Goal: Task Accomplishment & Management: Manage account settings

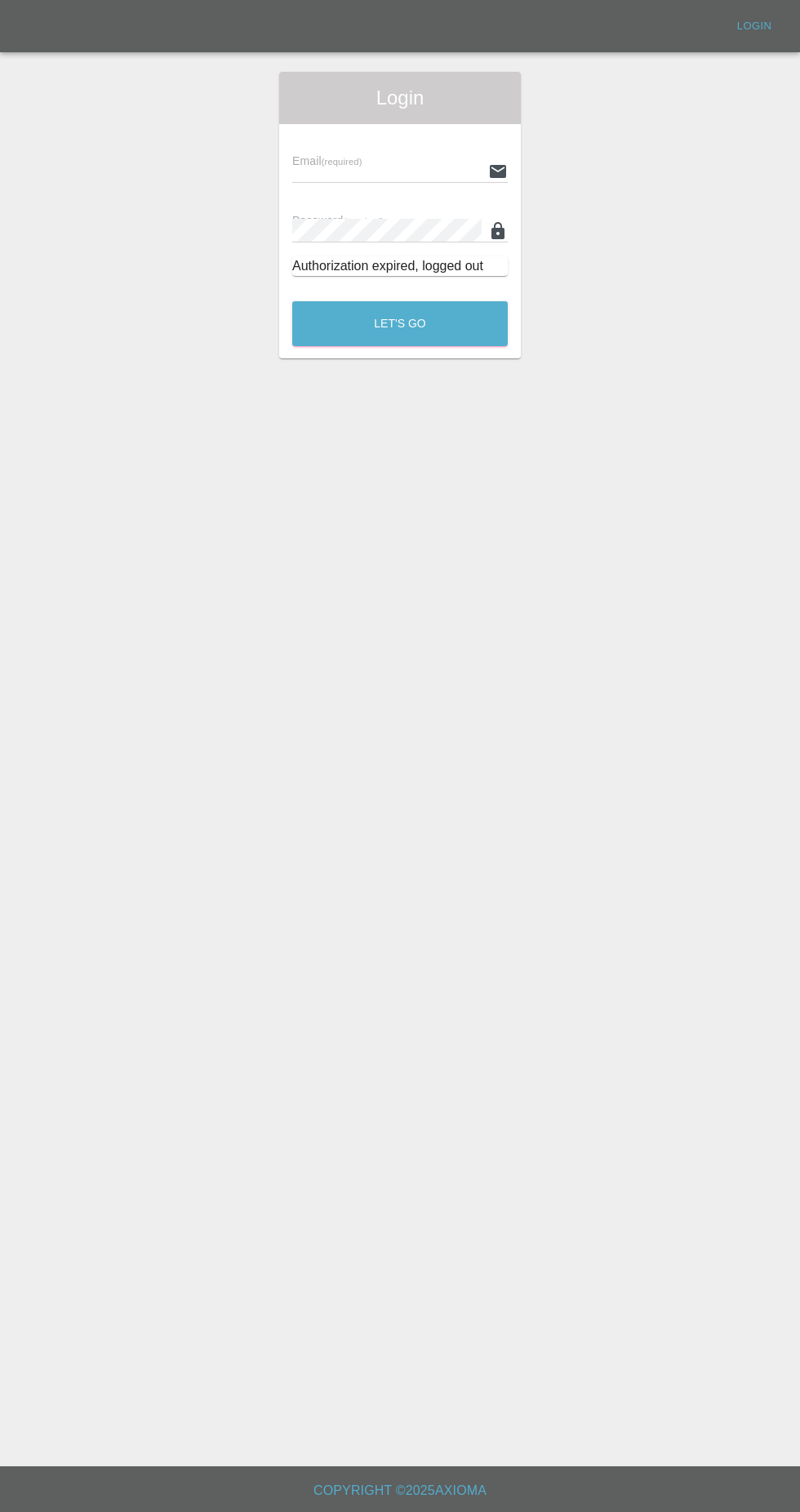
click at [338, 170] on input "text" at bounding box center [387, 171] width 190 height 24
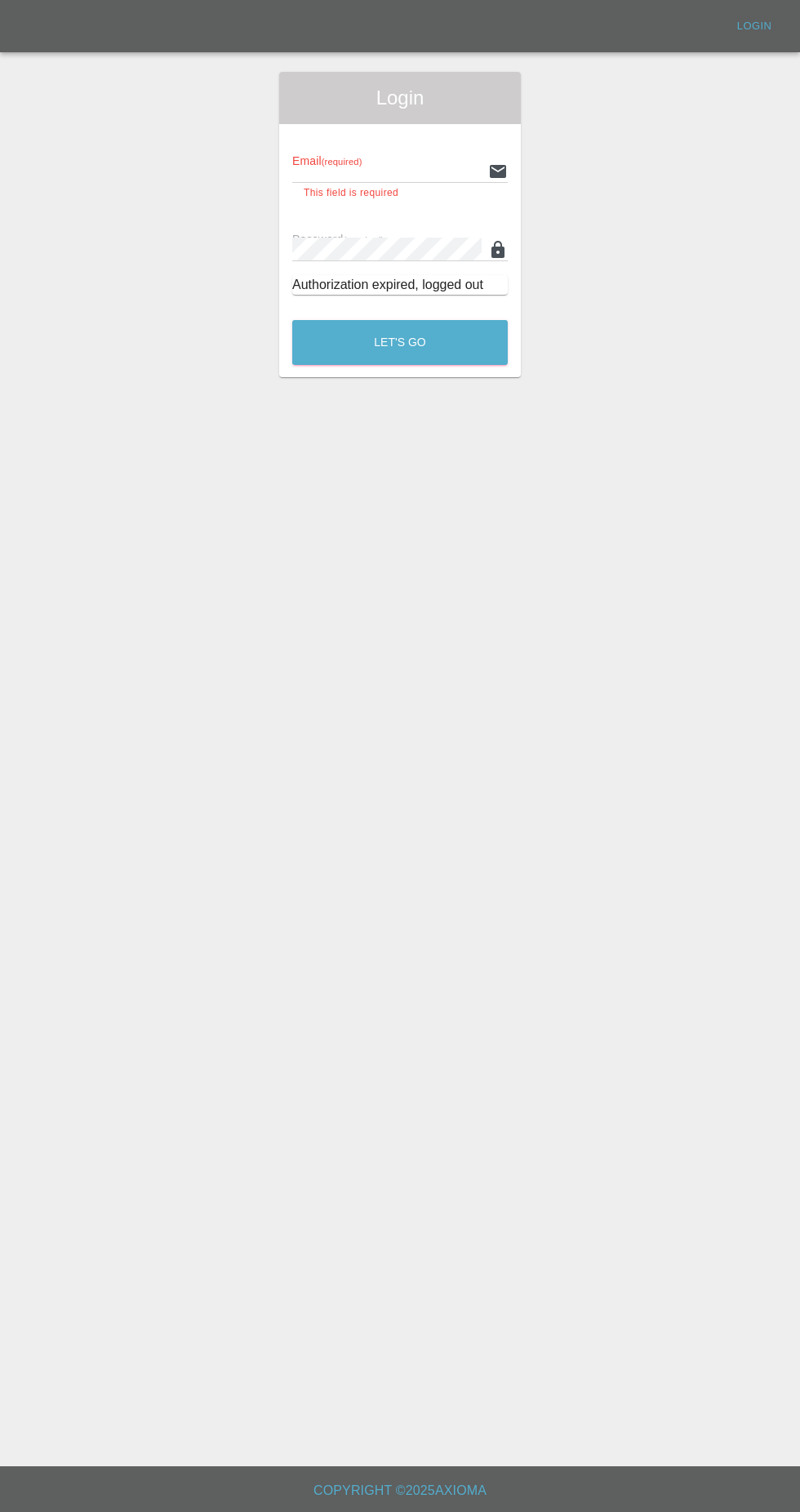
type input "[EMAIL_ADDRESS][DOMAIN_NAME]"
click at [292, 320] on button "Let's Go" at bounding box center [400, 342] width 215 height 45
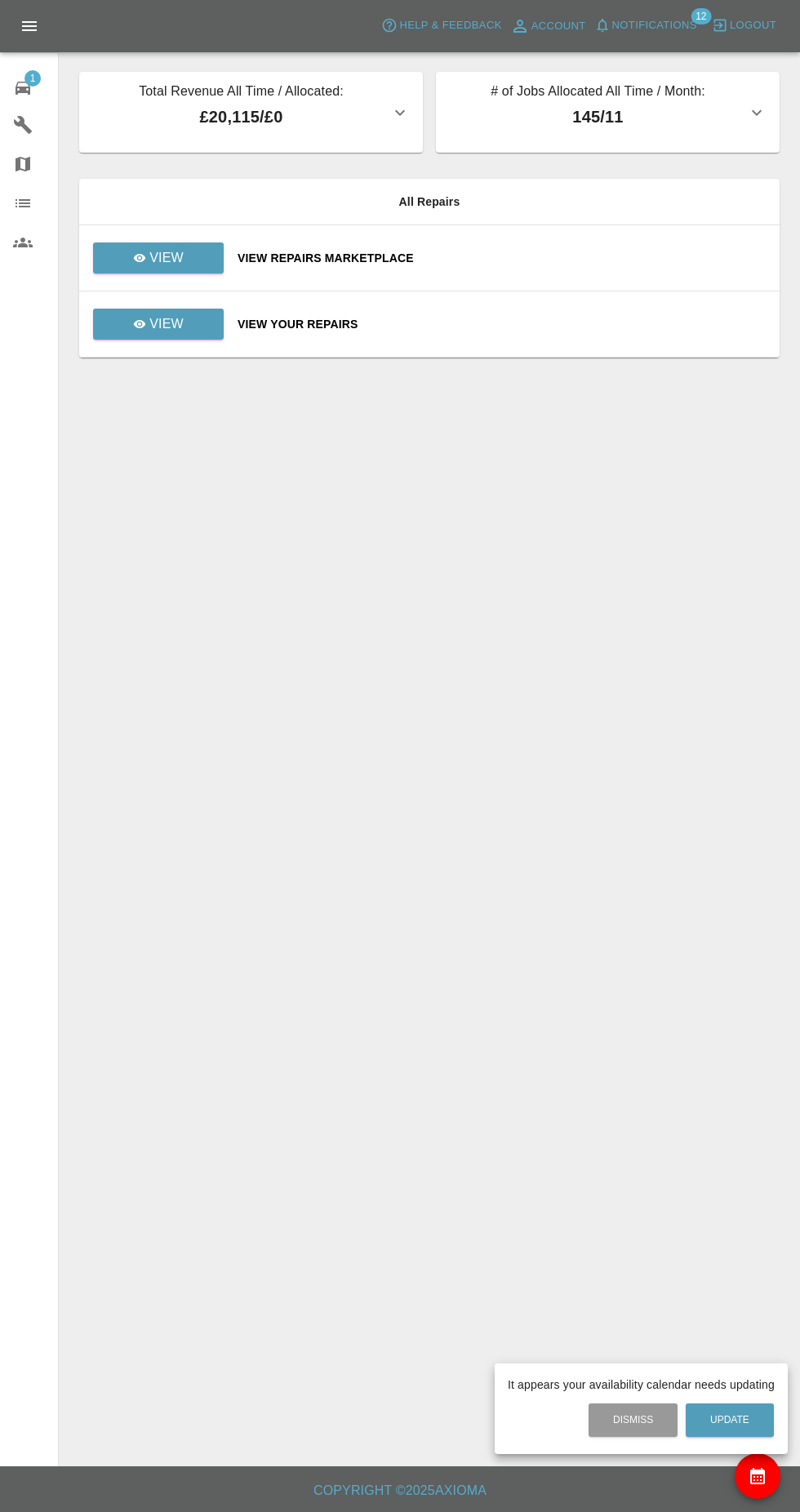
click at [135, 328] on div at bounding box center [400, 756] width 800 height 1512
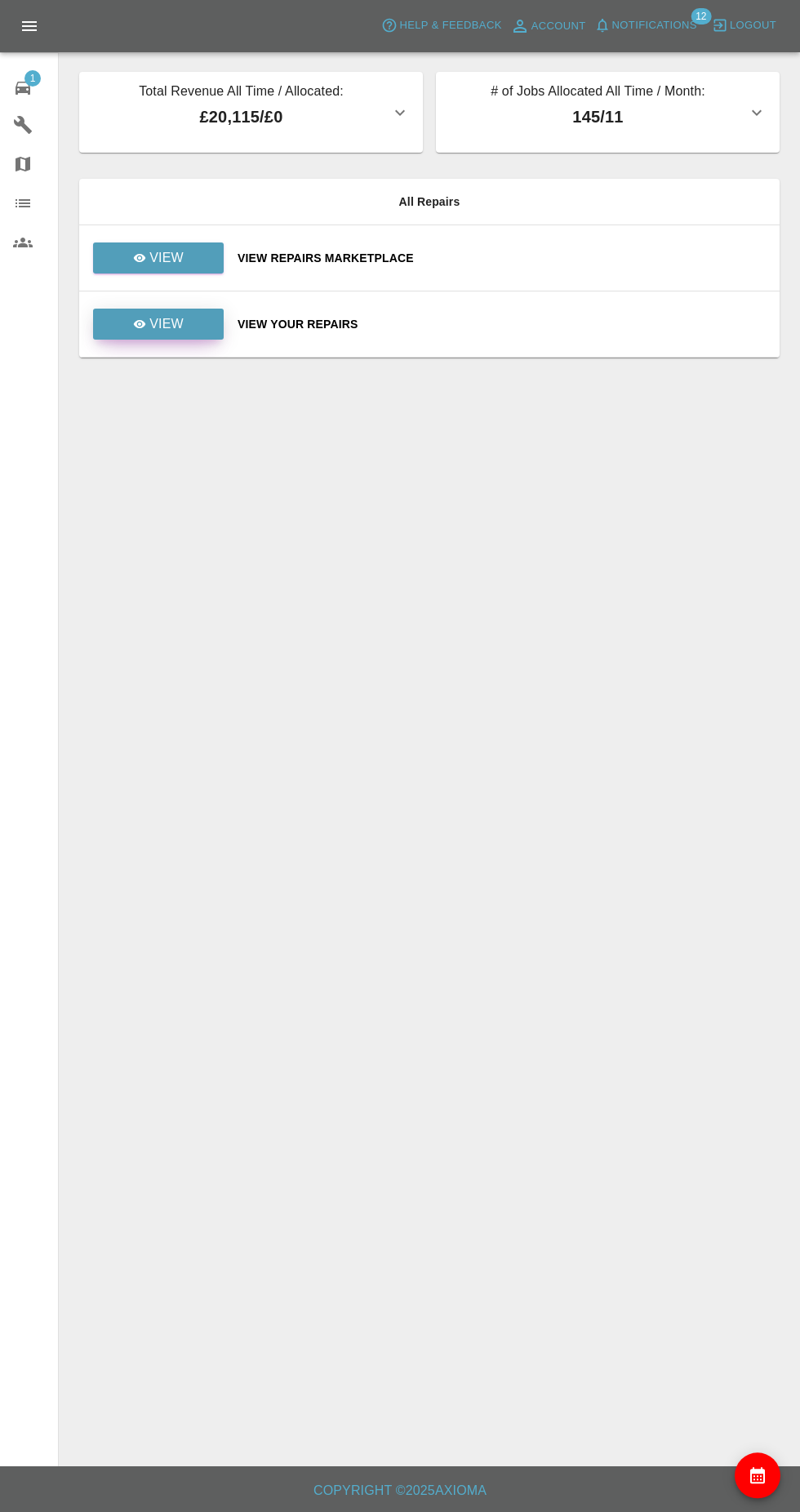
click at [141, 324] on icon at bounding box center [140, 324] width 12 height 8
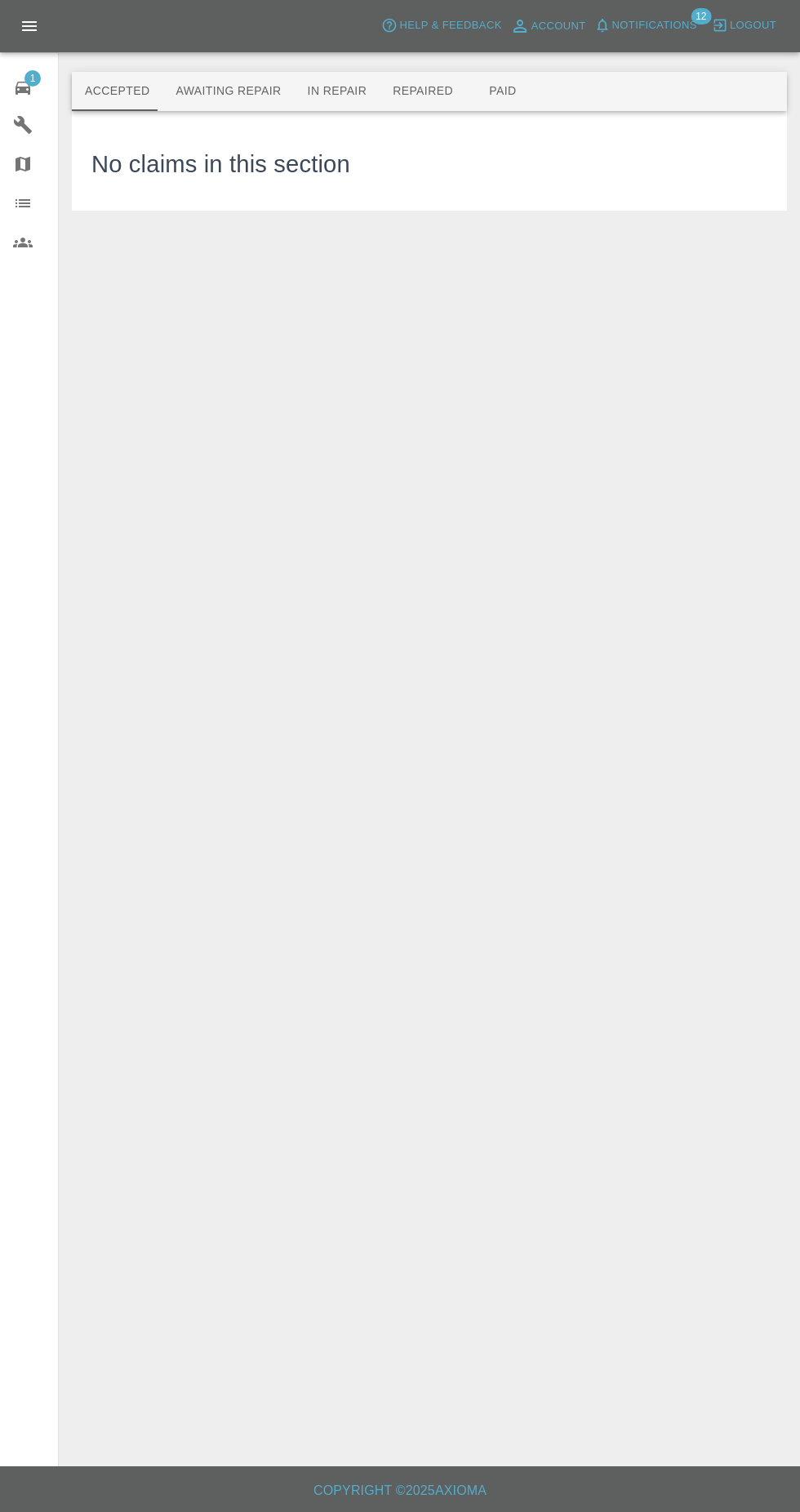
click at [209, 91] on button "Awaiting Repair" at bounding box center [228, 91] width 131 height 39
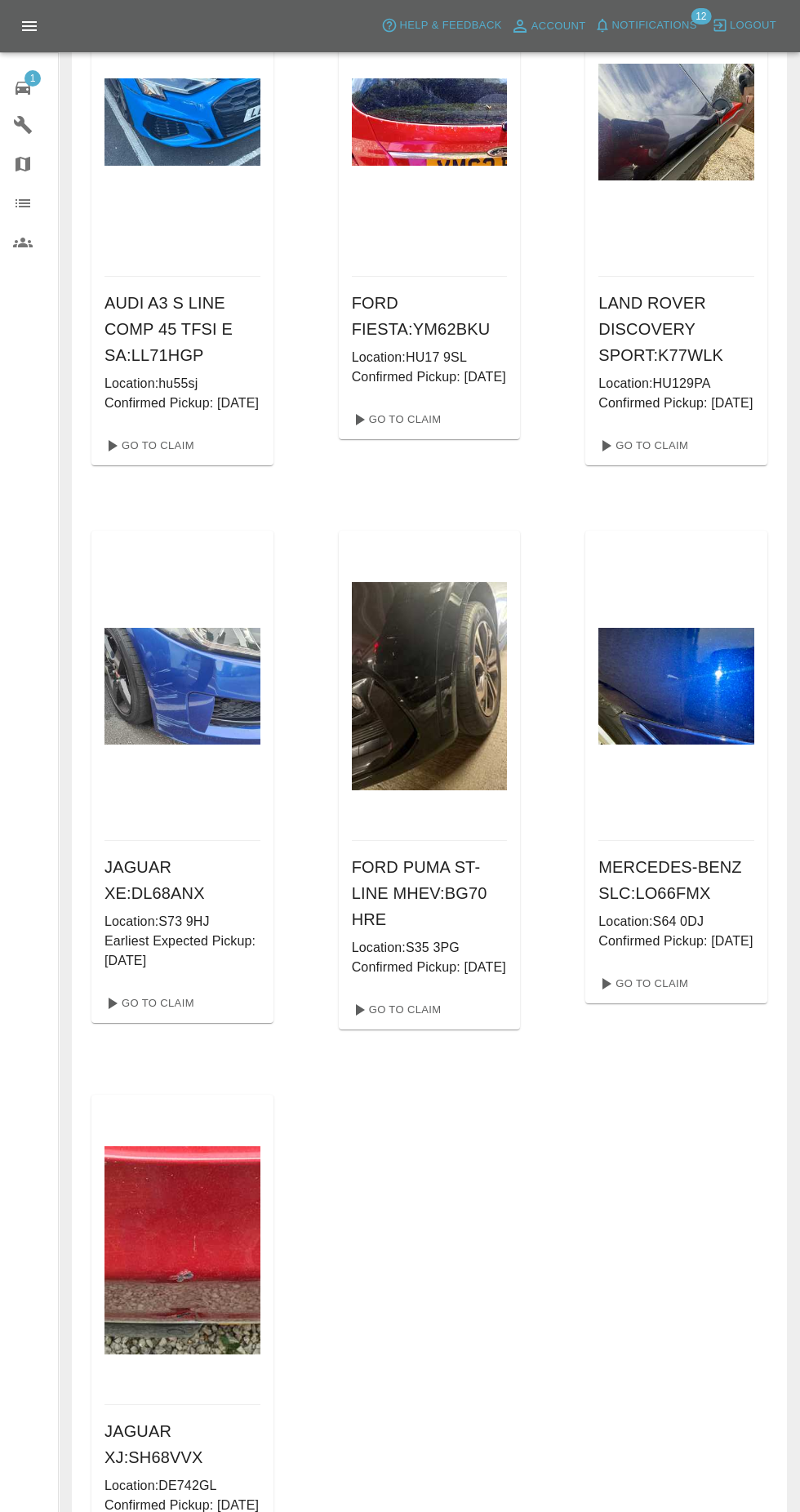
scroll to position [178, 0]
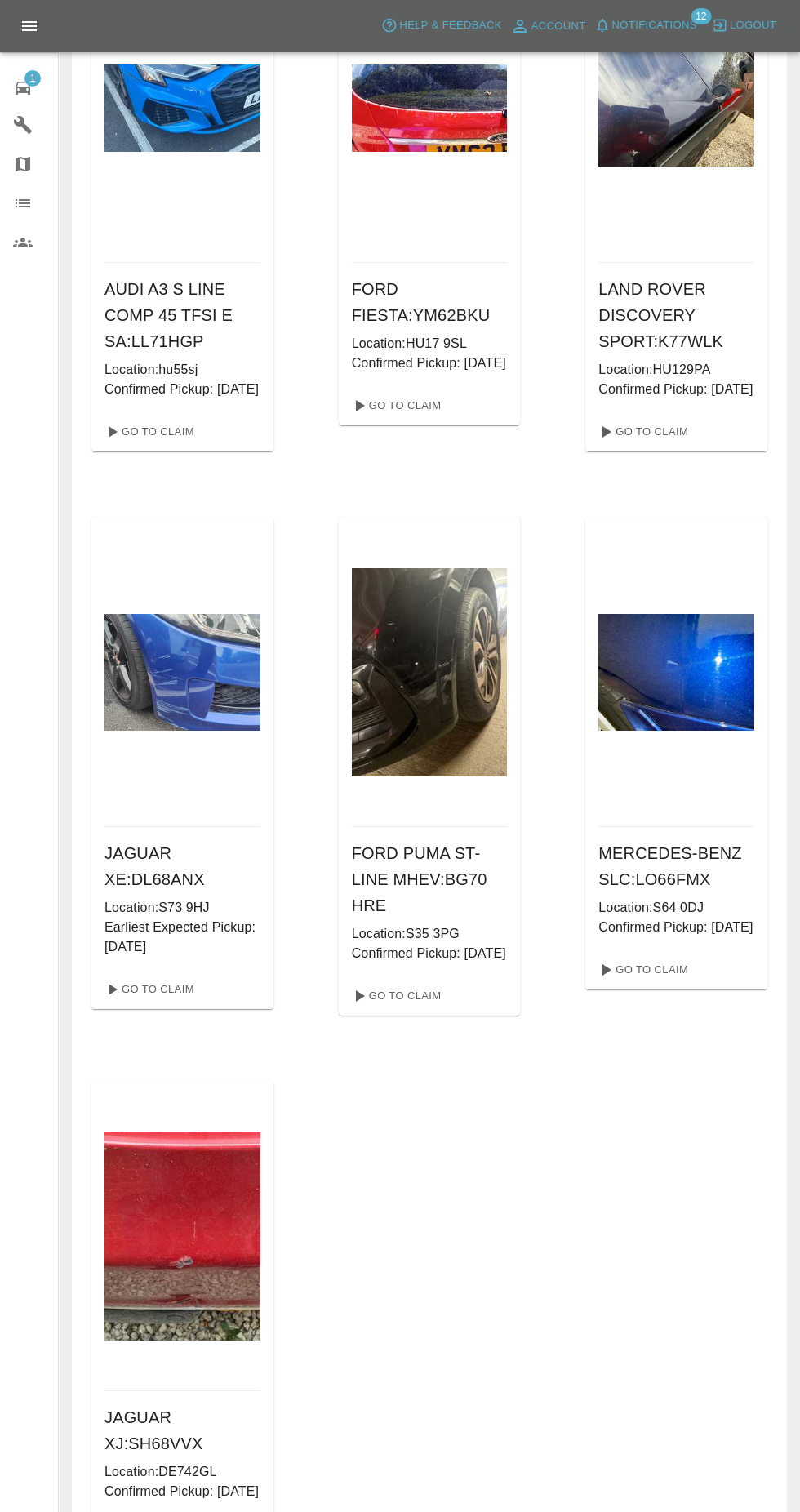
click at [163, 1511] on link "Go To Claim" at bounding box center [148, 1534] width 101 height 26
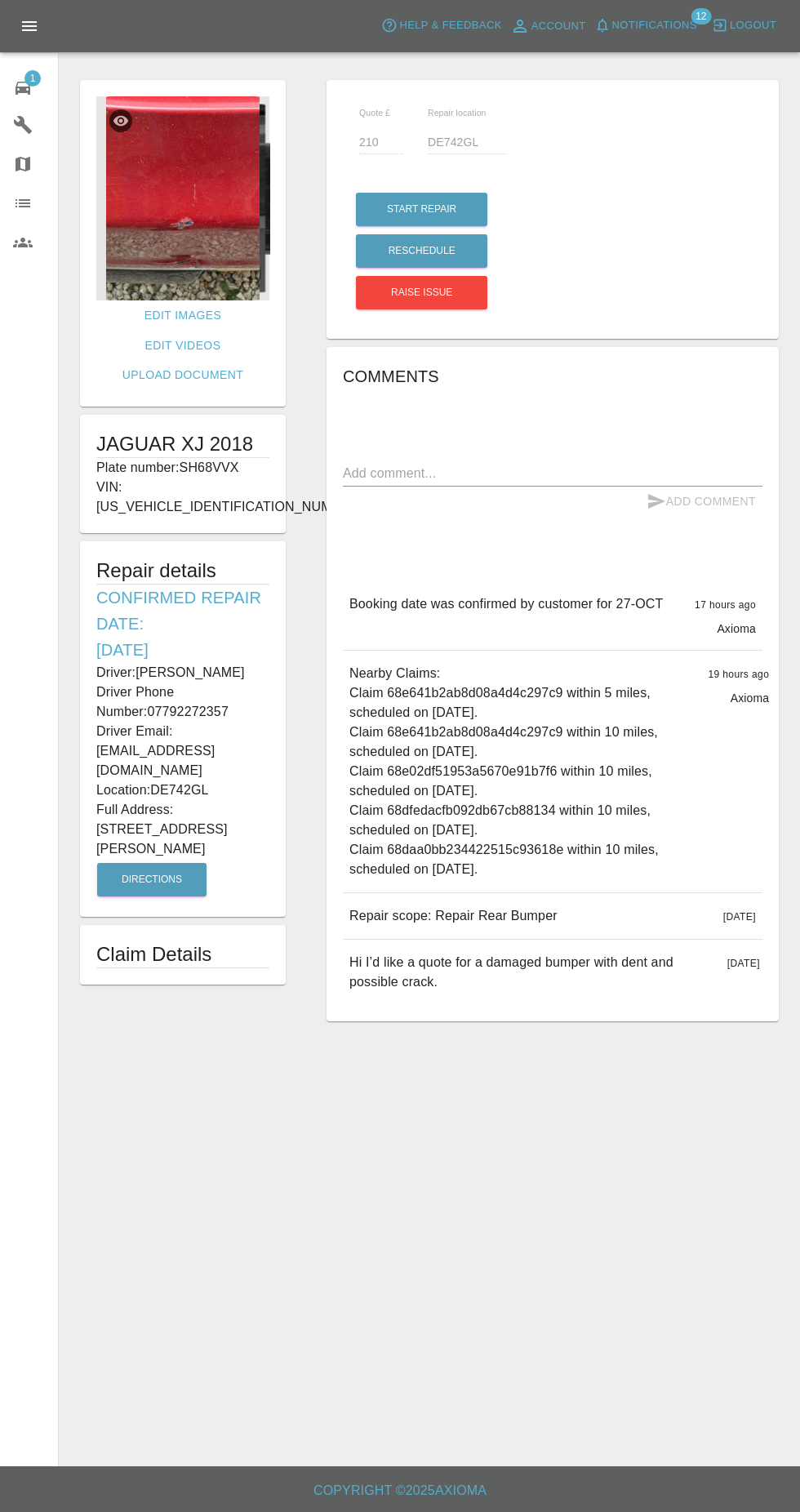
copy div "Driver: [PERSON_NAME] Driver Phone Number: 07792272357 Driver Email: [EMAIL_ADD…"
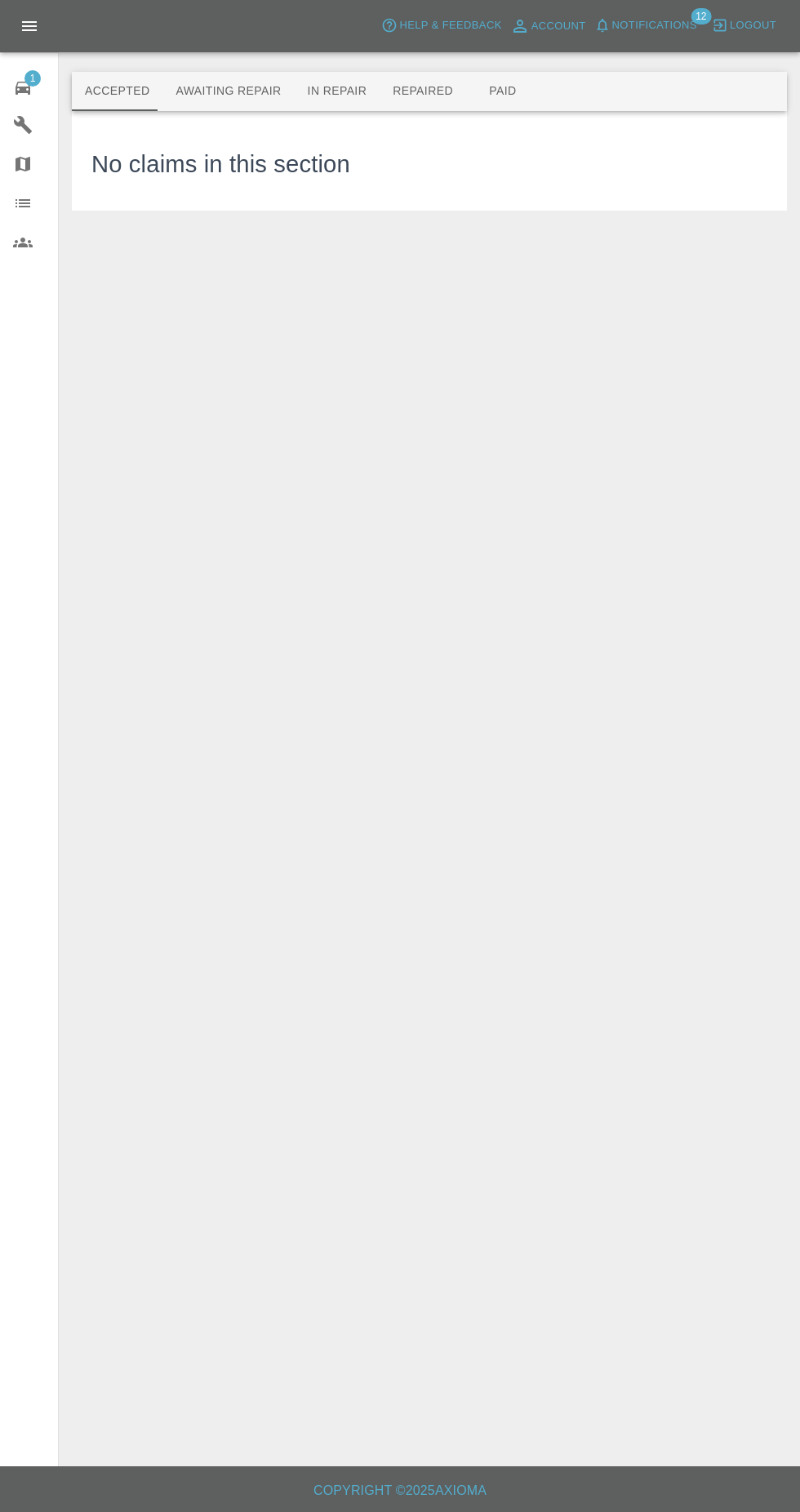
click at [32, 78] on span "1" at bounding box center [32, 78] width 16 height 16
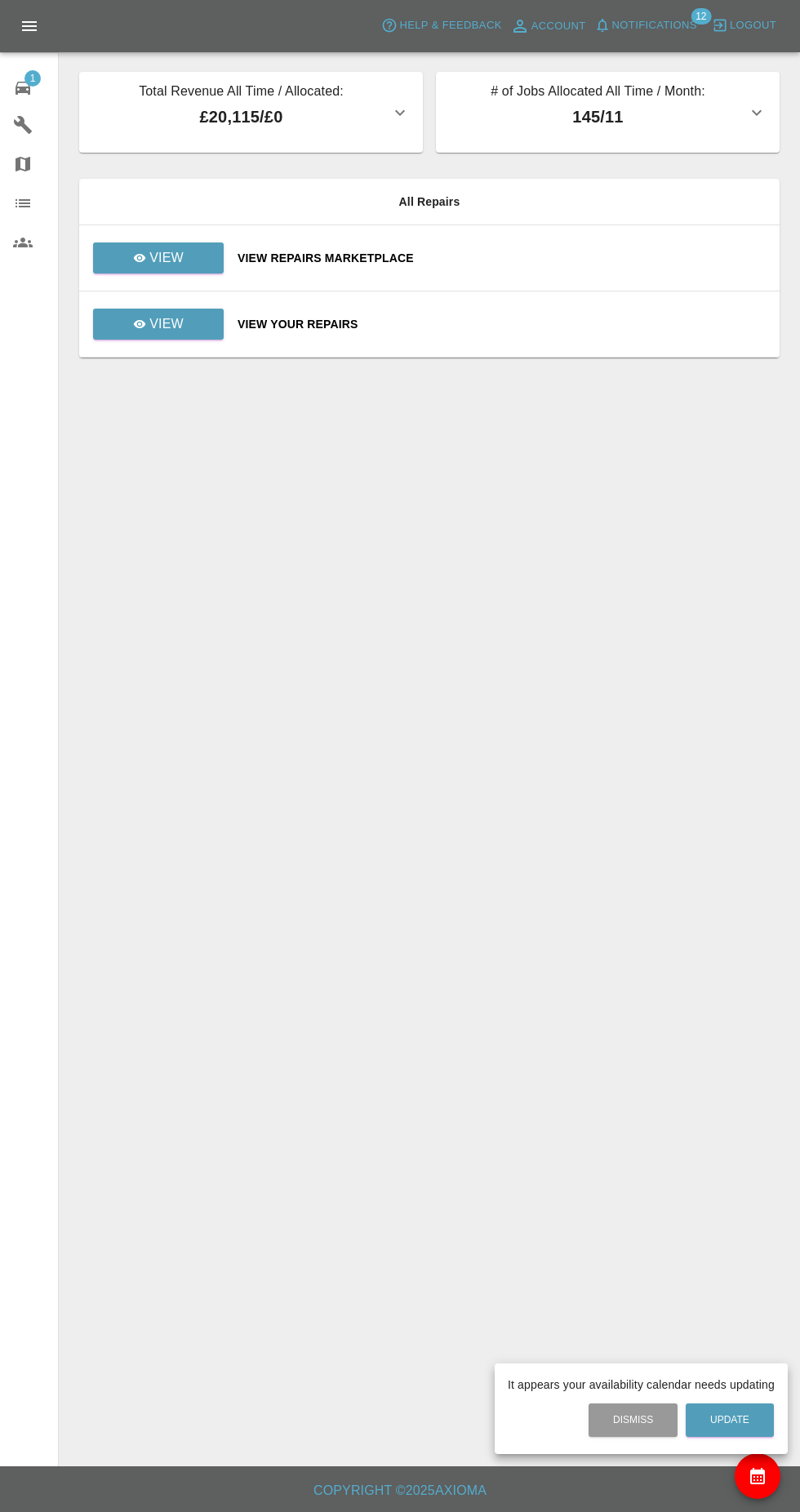
click at [136, 164] on div at bounding box center [400, 756] width 800 height 1512
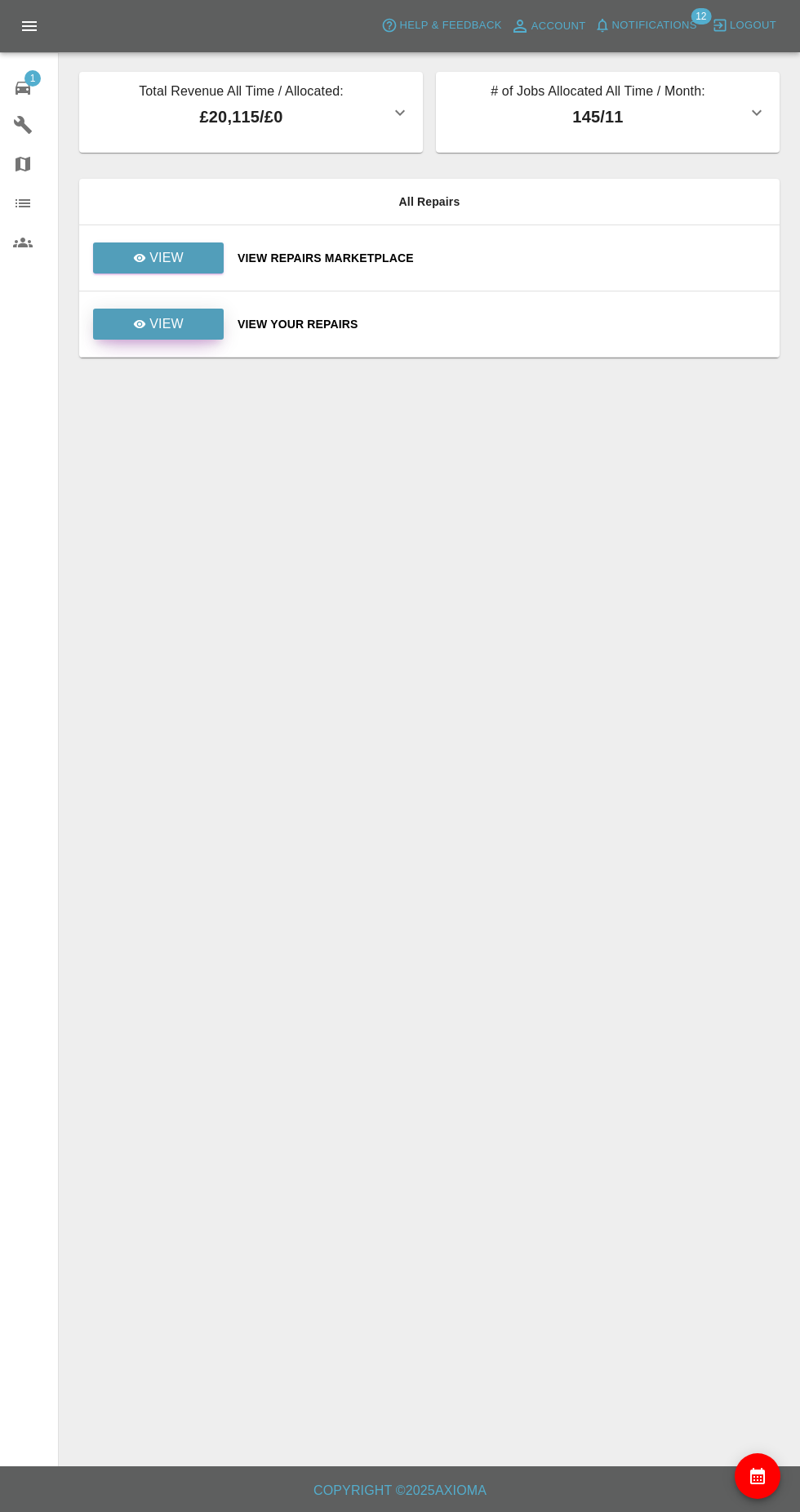
click at [138, 320] on icon at bounding box center [140, 324] width 12 height 8
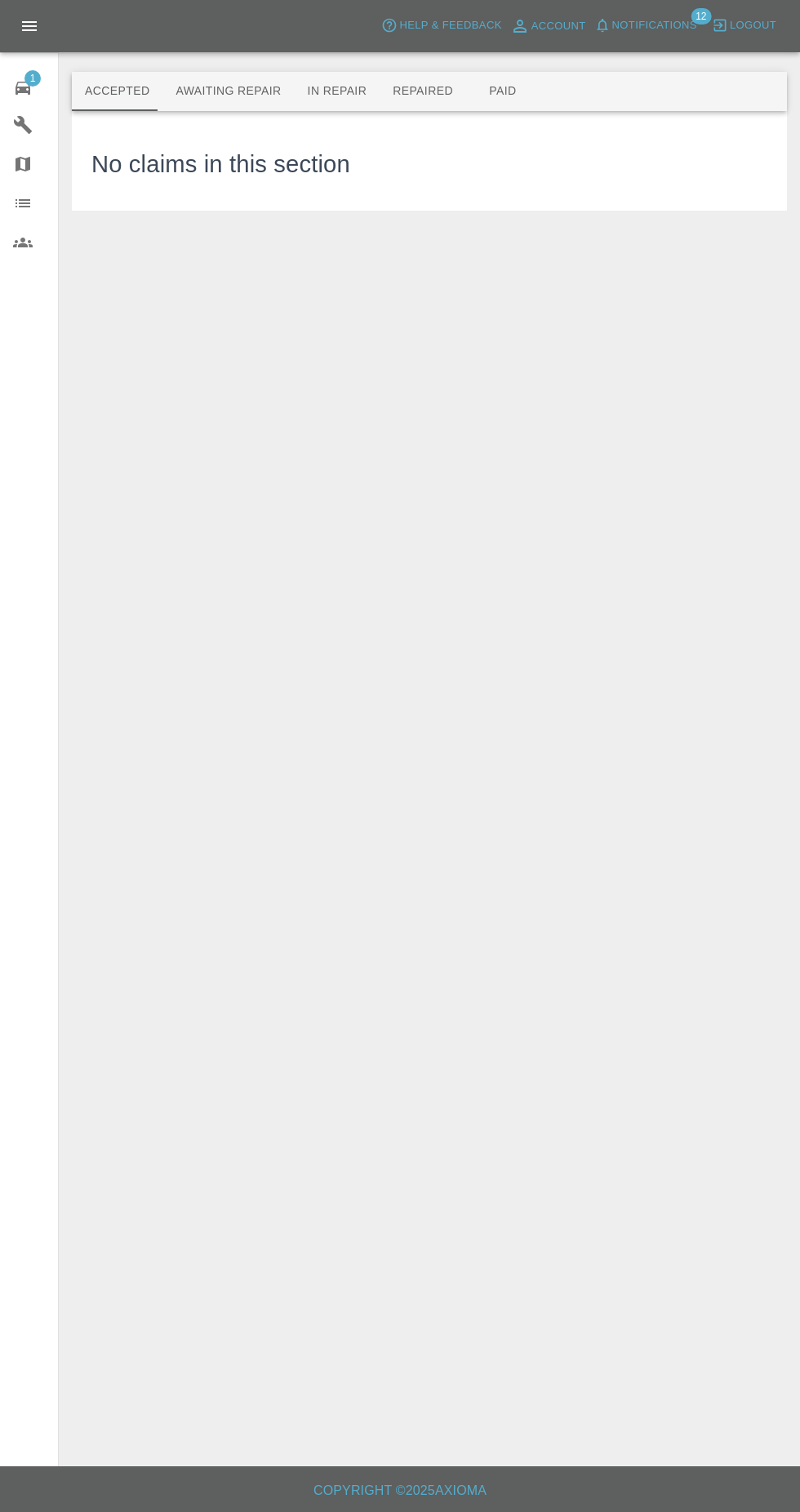
click at [33, 78] on span "1" at bounding box center [32, 78] width 16 height 16
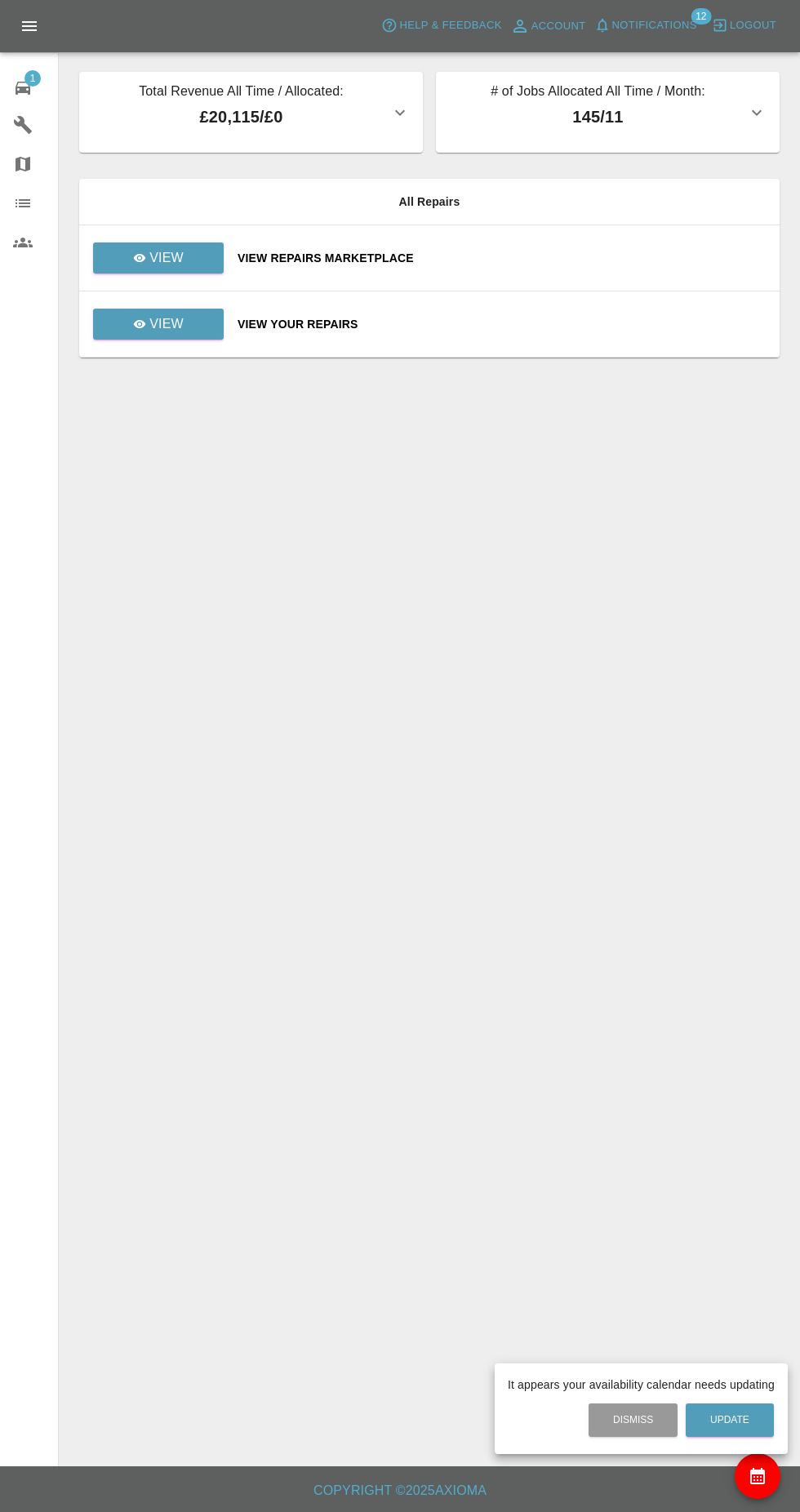
click at [147, 175] on div at bounding box center [400, 756] width 800 height 1512
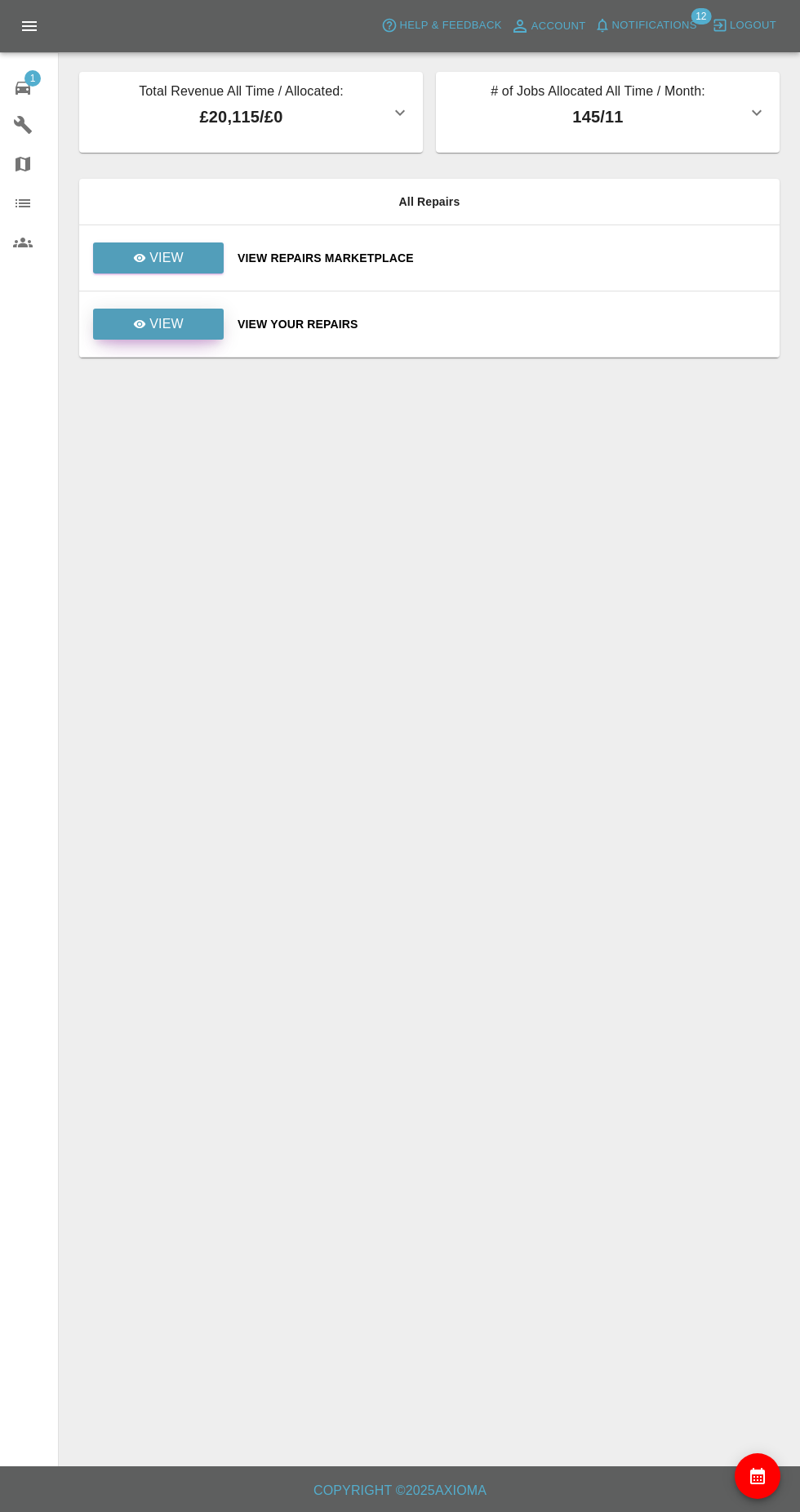
click at [202, 308] on link "View" at bounding box center [158, 324] width 130 height 31
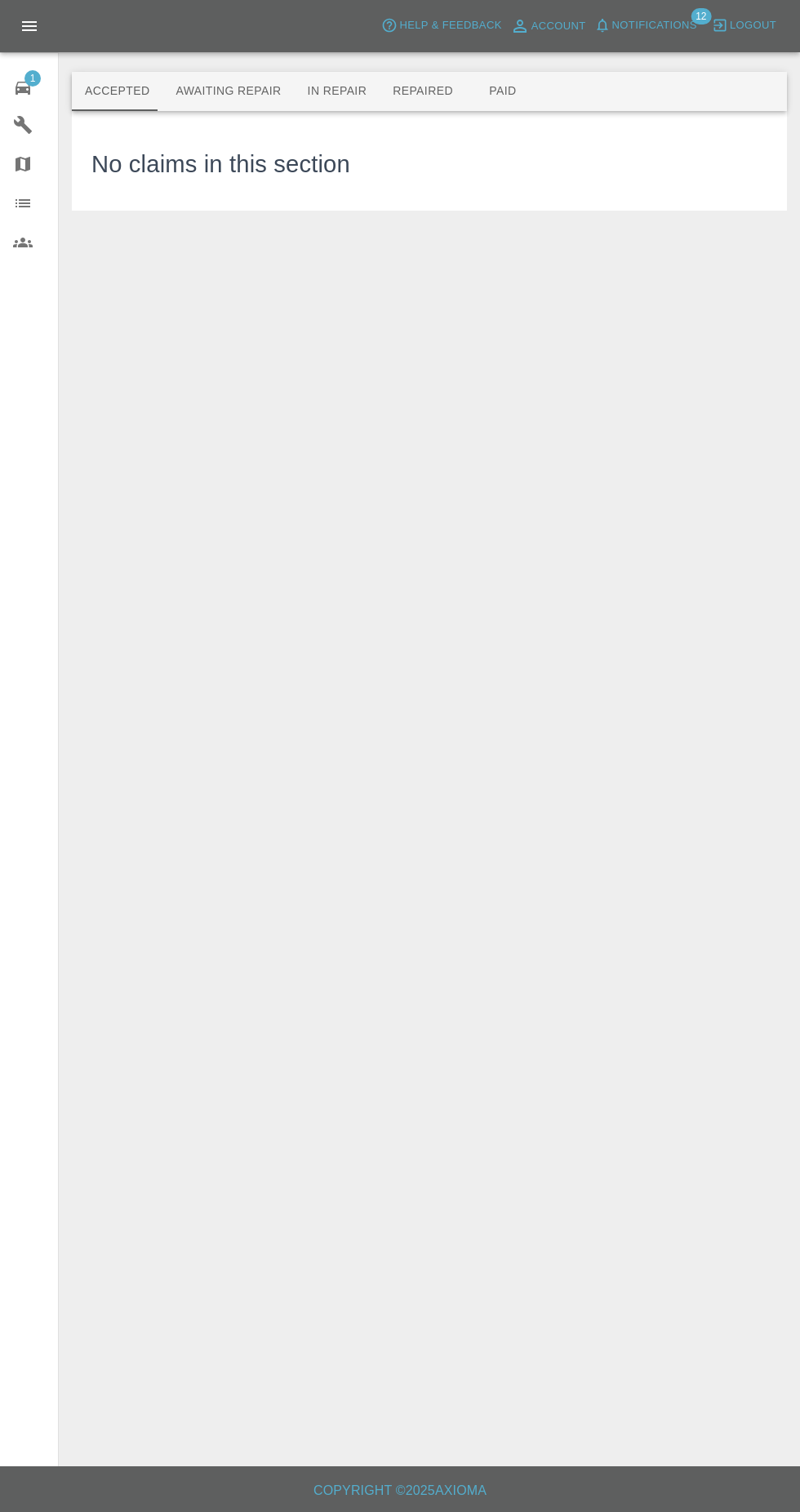
click at [58, 79] on div "1 Repair home Garages Map Organization Users" at bounding box center [29, 756] width 58 height 1512
click at [26, 80] on span "1" at bounding box center [32, 78] width 16 height 16
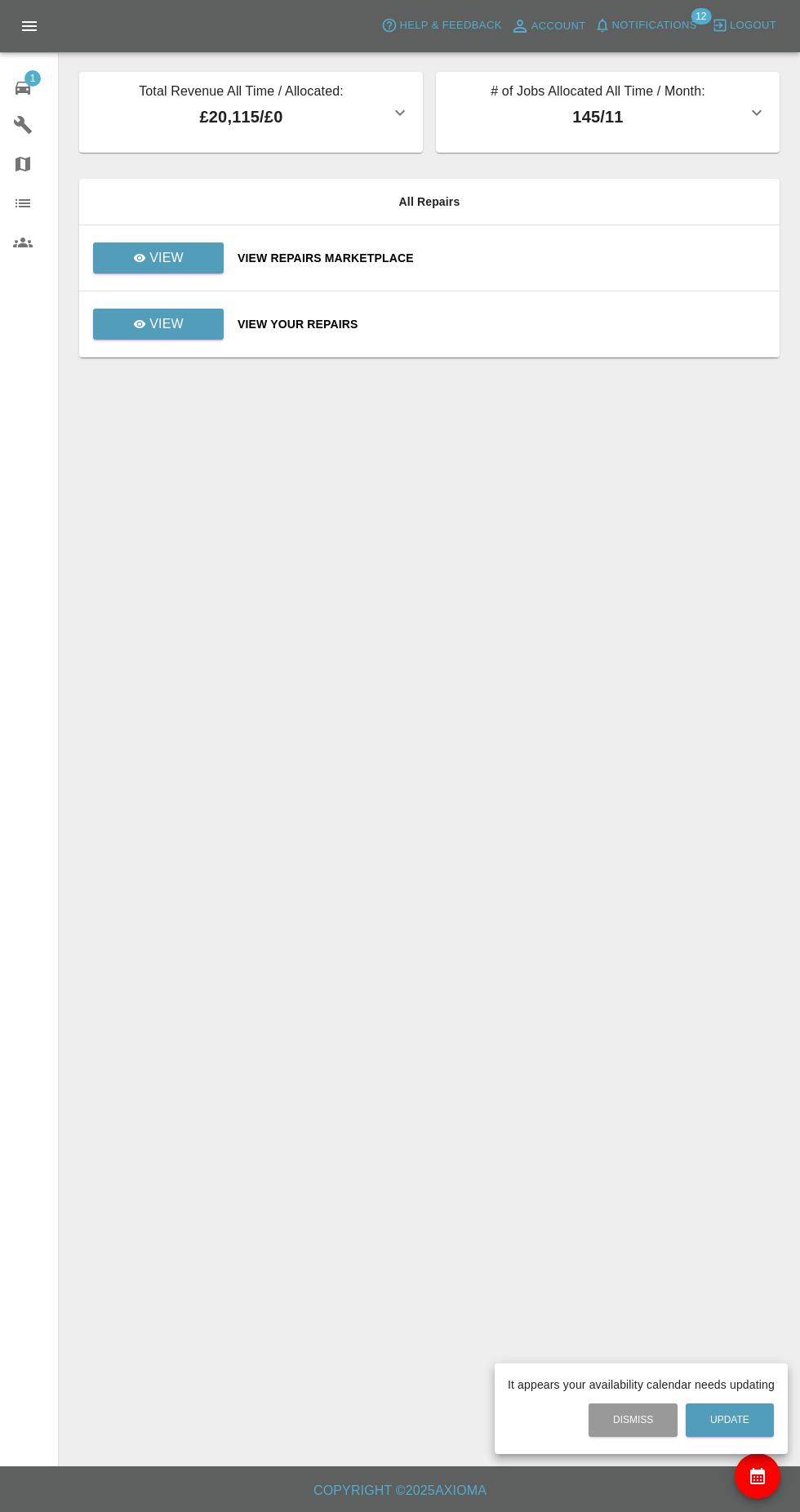
click at [671, 35] on div at bounding box center [400, 756] width 800 height 1512
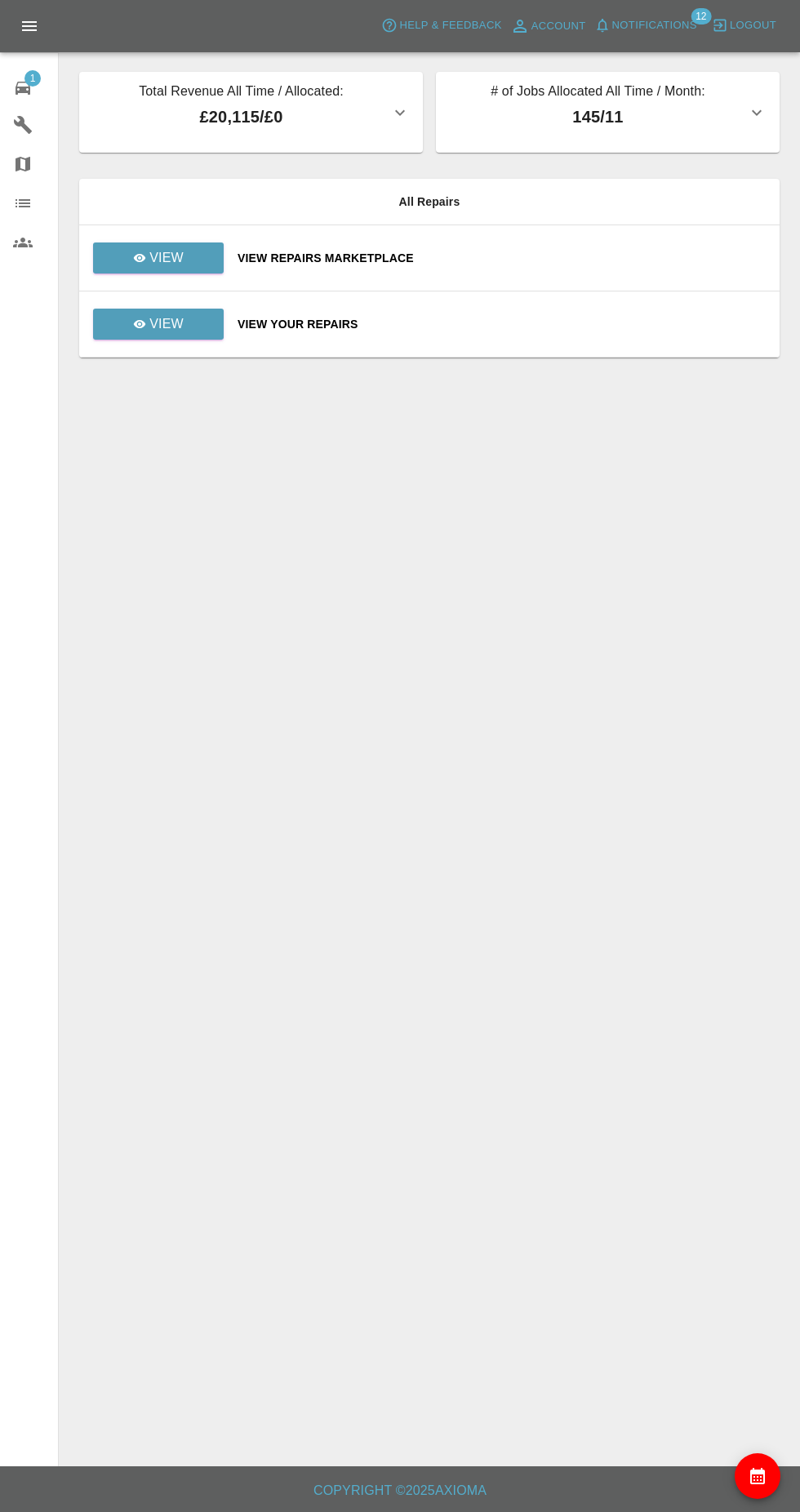
click at [677, 34] on span "Notifications" at bounding box center [654, 25] width 85 height 19
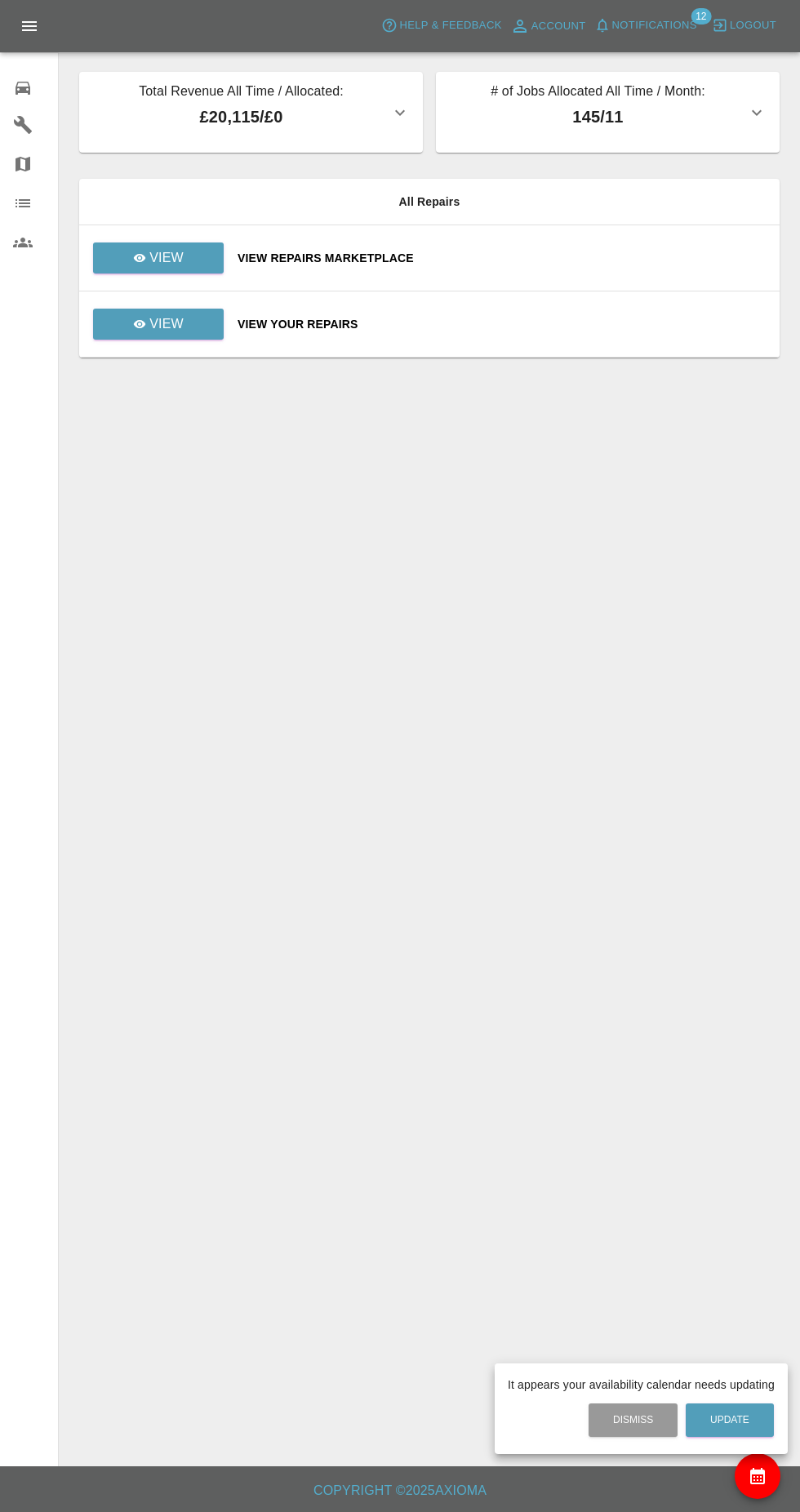
click at [207, 330] on div at bounding box center [400, 756] width 800 height 1512
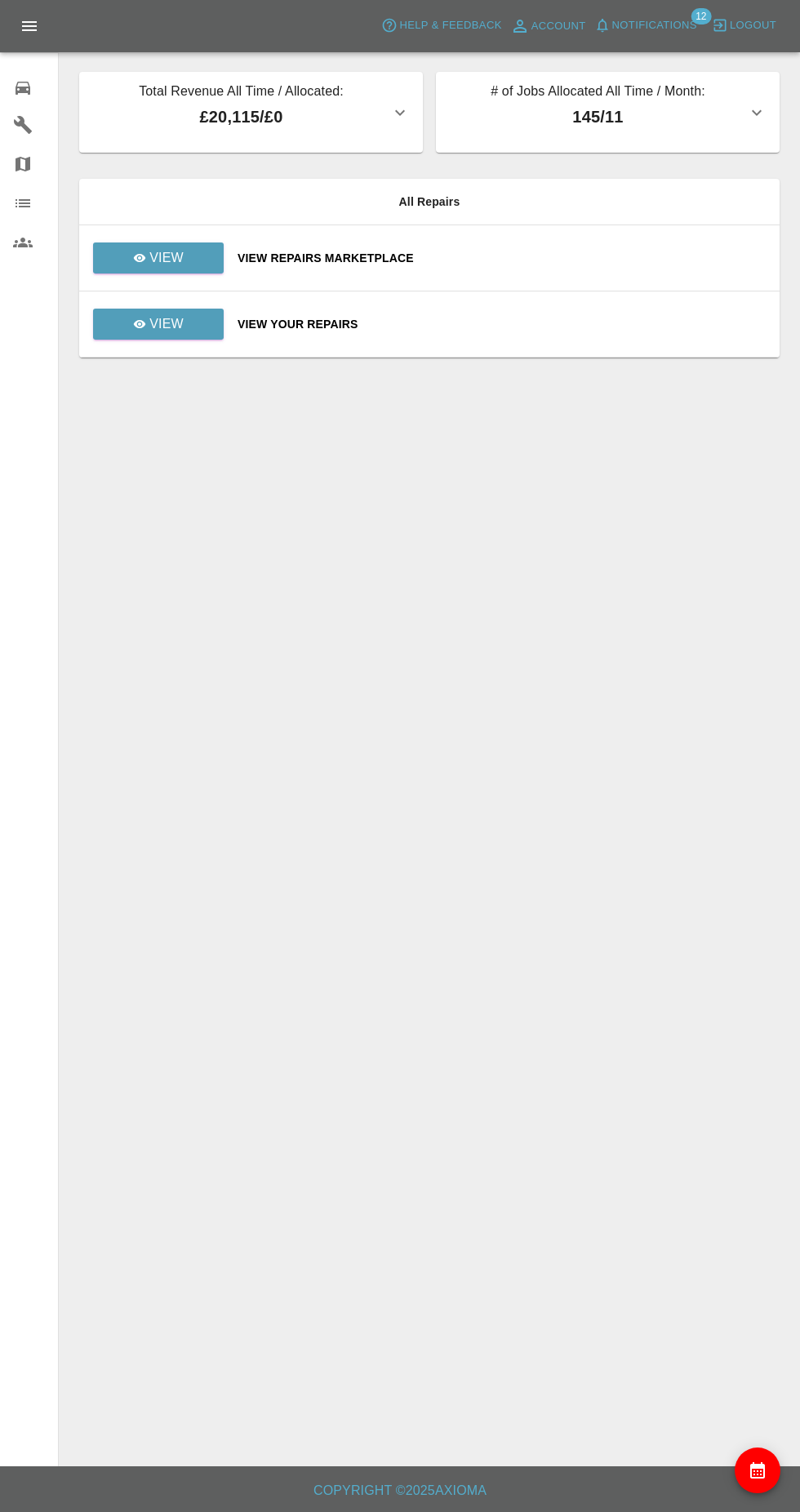
click at [764, 1479] on icon "availability" at bounding box center [757, 1470] width 14 height 16
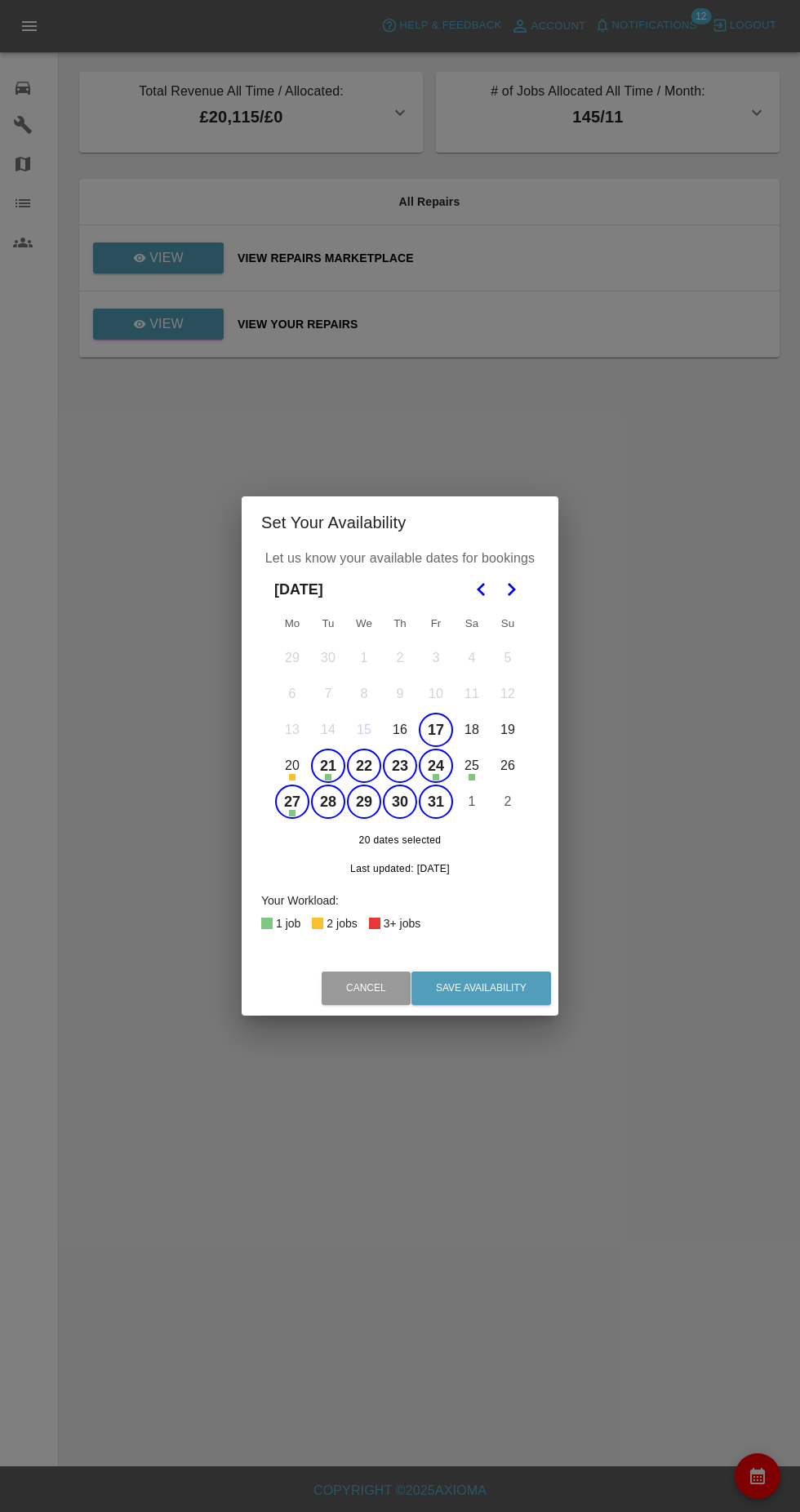
click at [328, 766] on button "21" at bounding box center [328, 766] width 34 height 34
click at [471, 730] on button "18" at bounding box center [472, 730] width 34 height 34
click at [440, 727] on button "17" at bounding box center [435, 730] width 34 height 34
click at [468, 728] on button "18" at bounding box center [472, 730] width 34 height 34
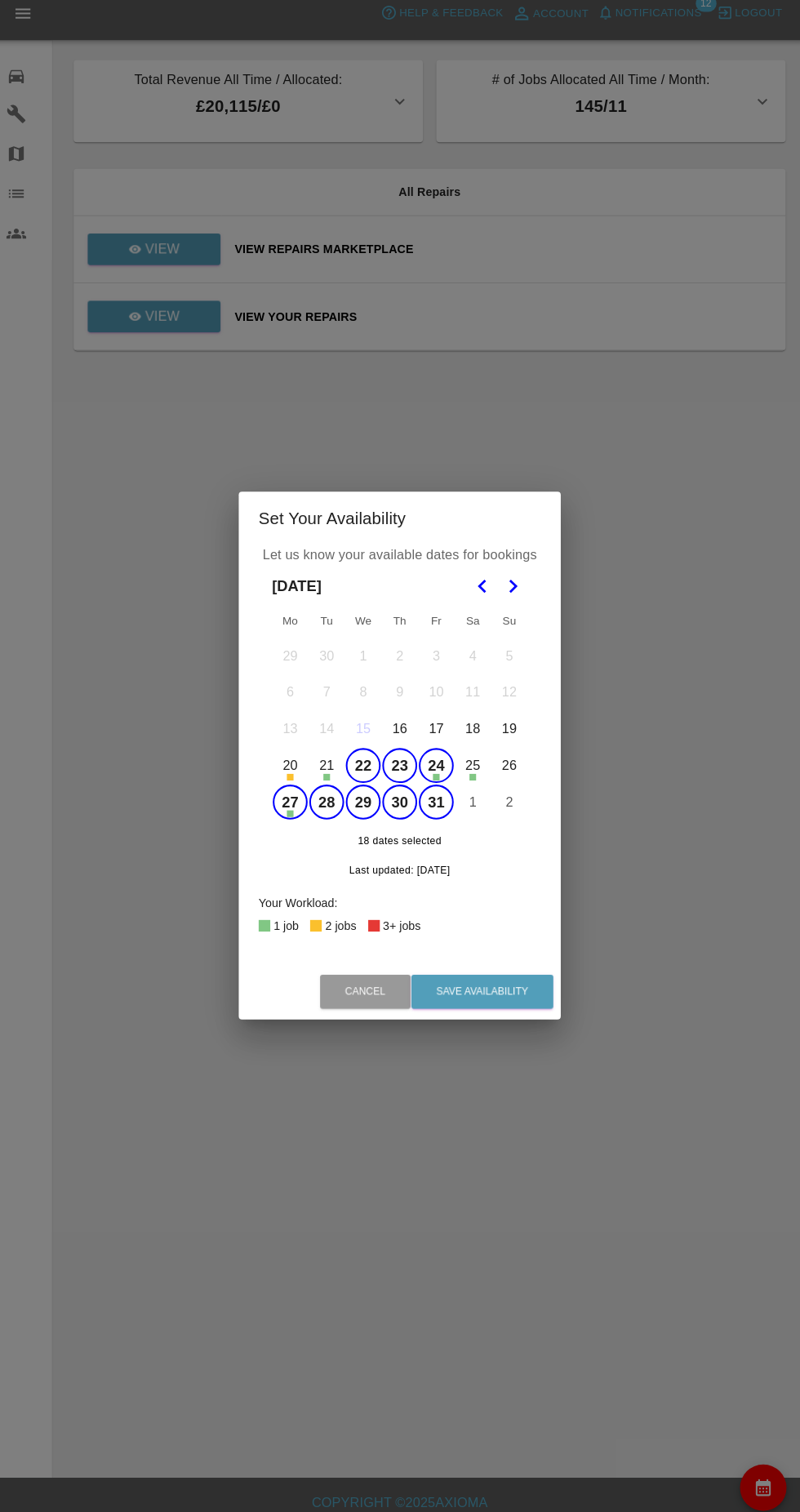
click at [466, 765] on button "25" at bounding box center [472, 766] width 34 height 34
click at [436, 766] on button "24" at bounding box center [435, 766] width 34 height 34
click at [472, 766] on button "25" at bounding box center [472, 766] width 34 height 34
click at [292, 802] on button "27" at bounding box center [292, 801] width 34 height 34
click at [511, 590] on icon "Go to the Next Month" at bounding box center [510, 589] width 19 height 19
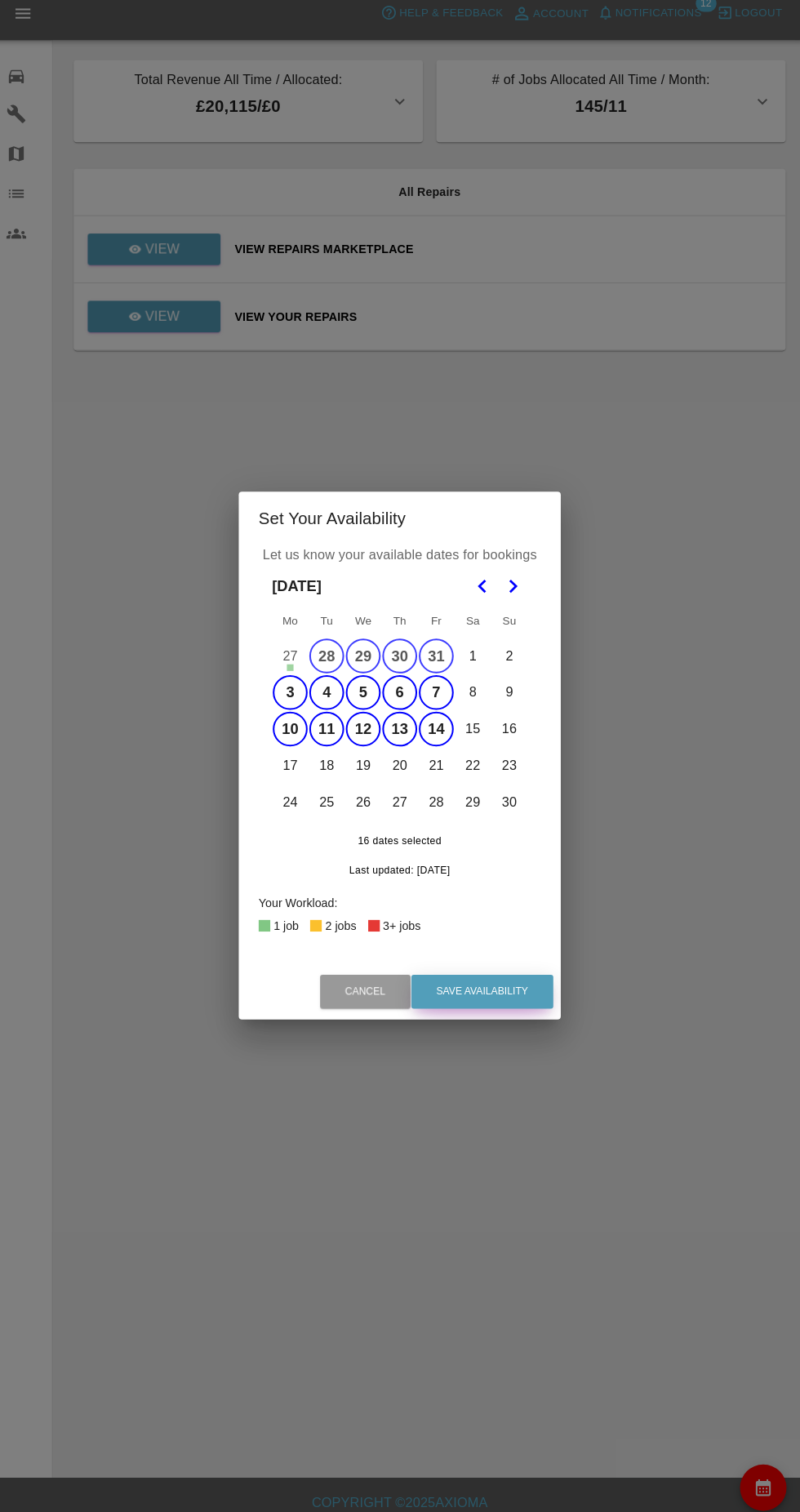
click at [533, 978] on button "Save Availability" at bounding box center [481, 989] width 140 height 34
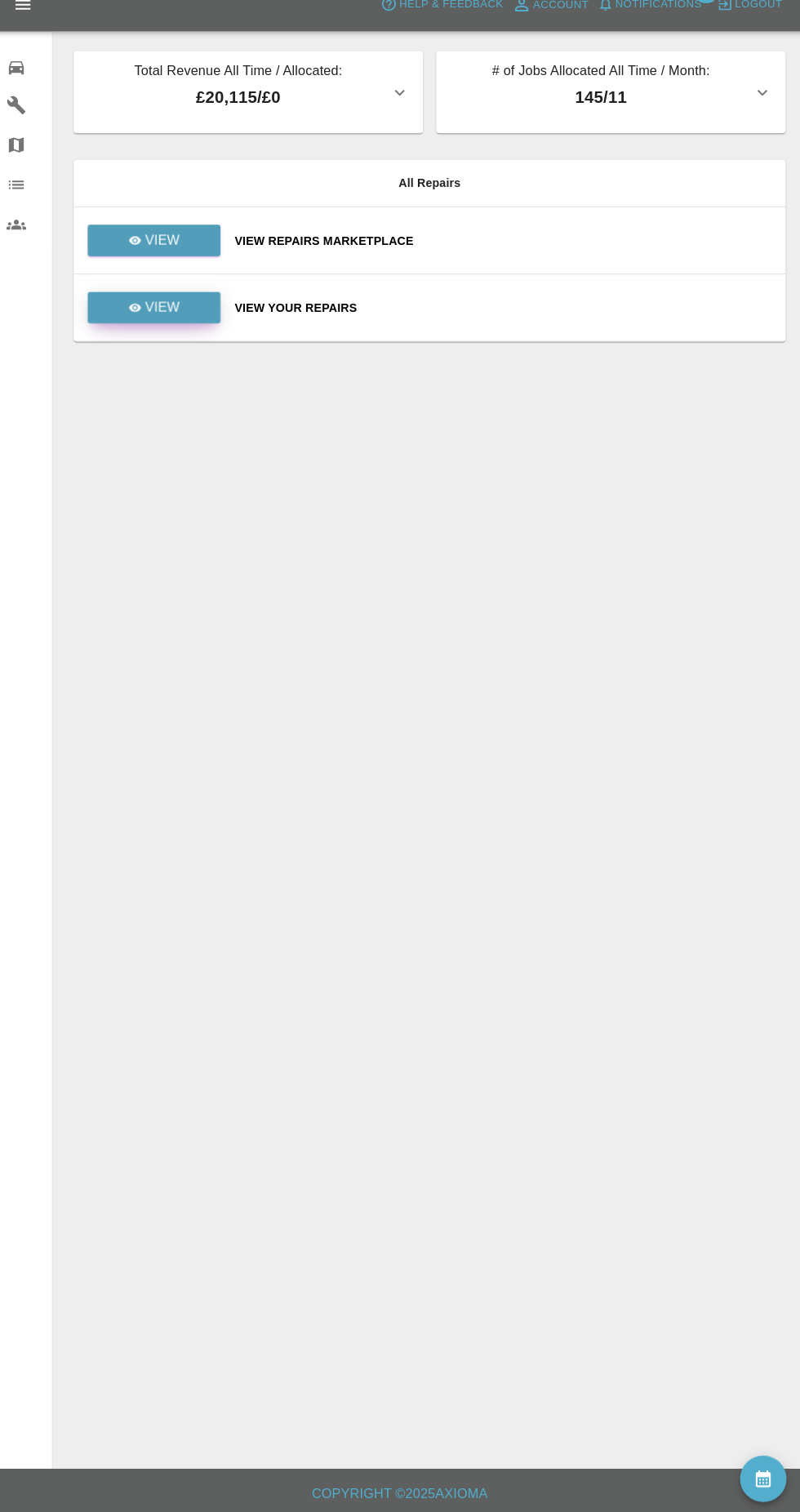
click at [203, 333] on link "View" at bounding box center [158, 324] width 130 height 31
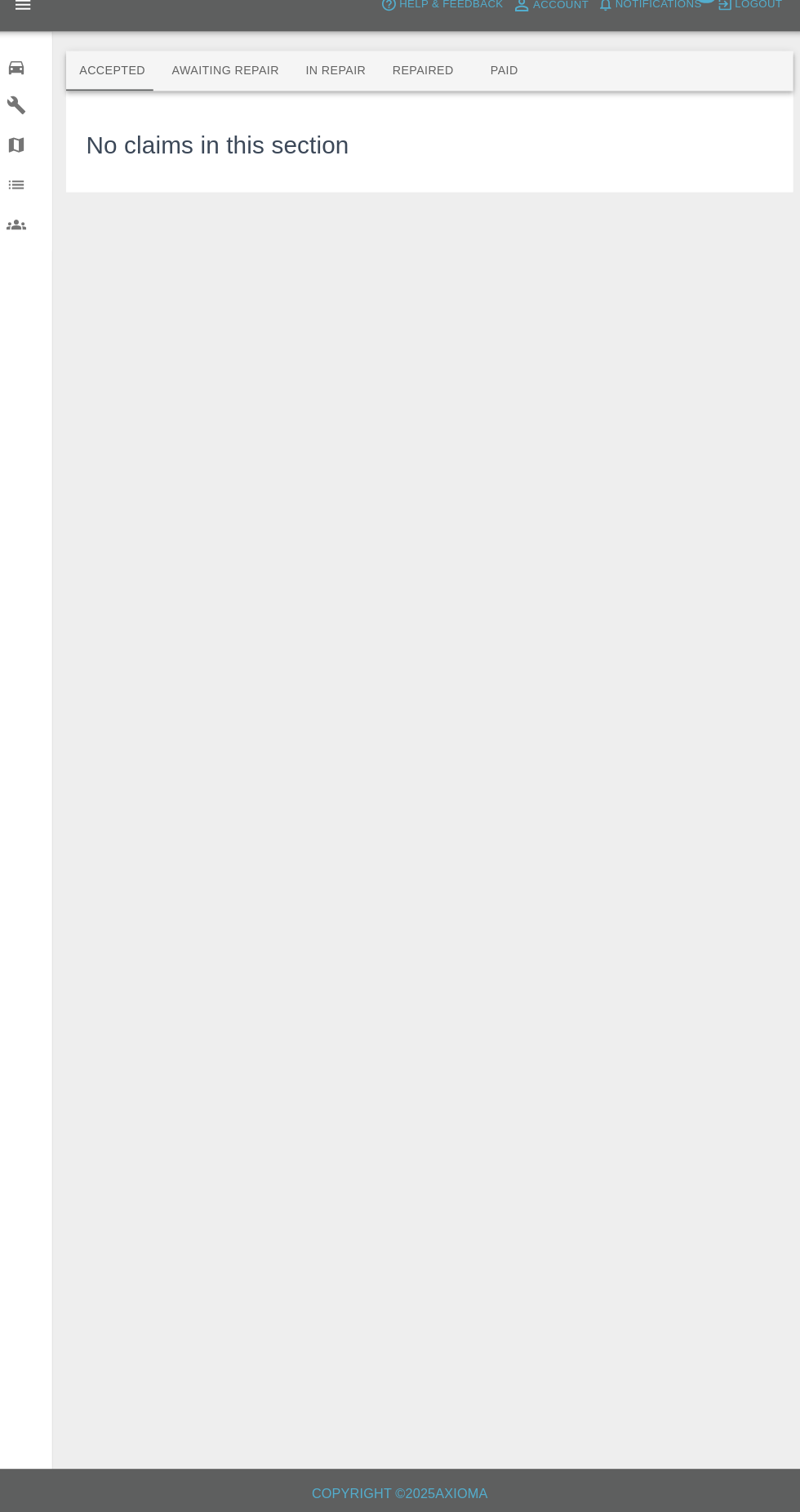
click at [261, 86] on button "Awaiting Repair" at bounding box center [228, 91] width 131 height 39
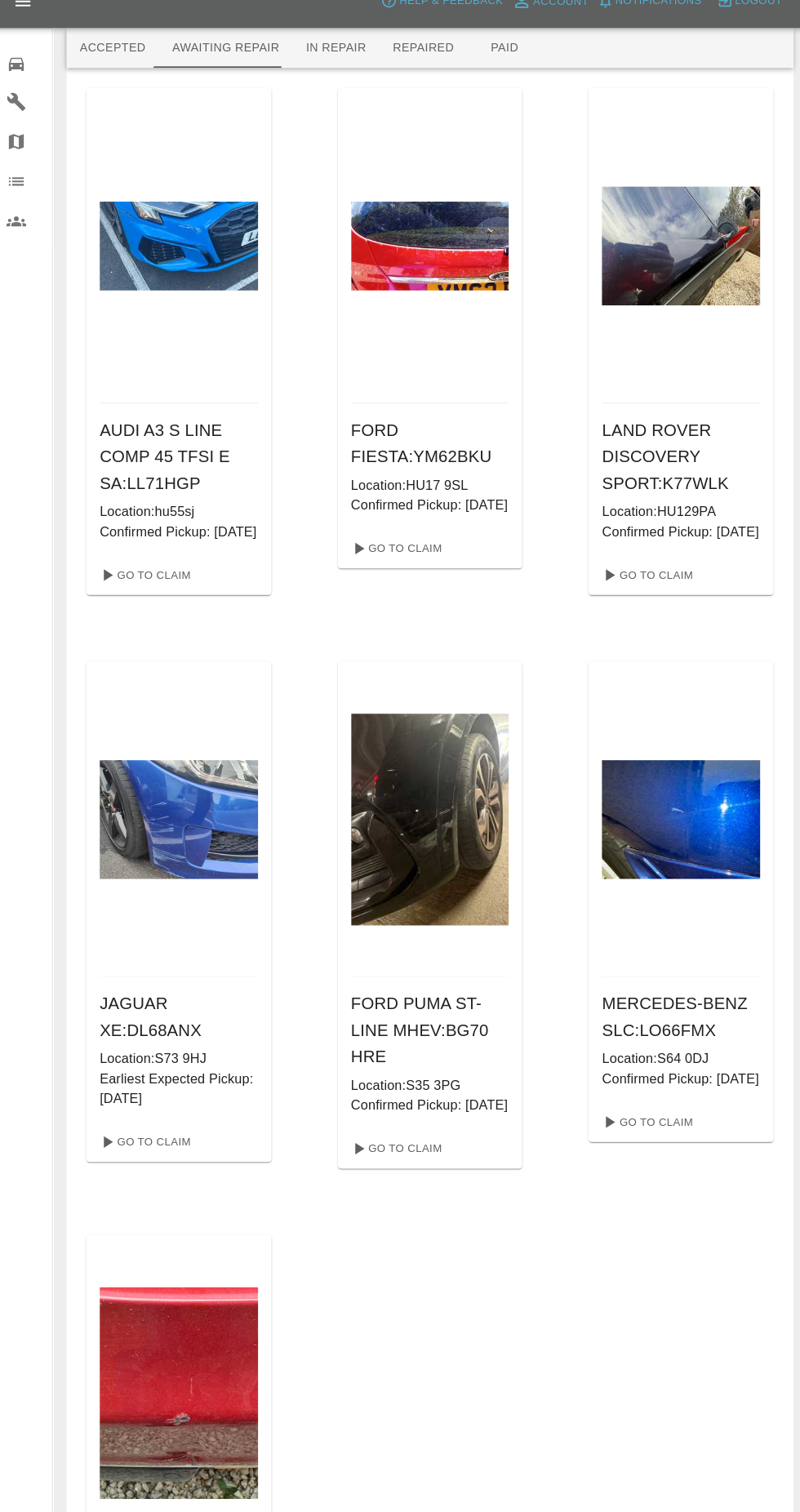
scroll to position [20, 0]
